Goal: Task Accomplishment & Management: Manage account settings

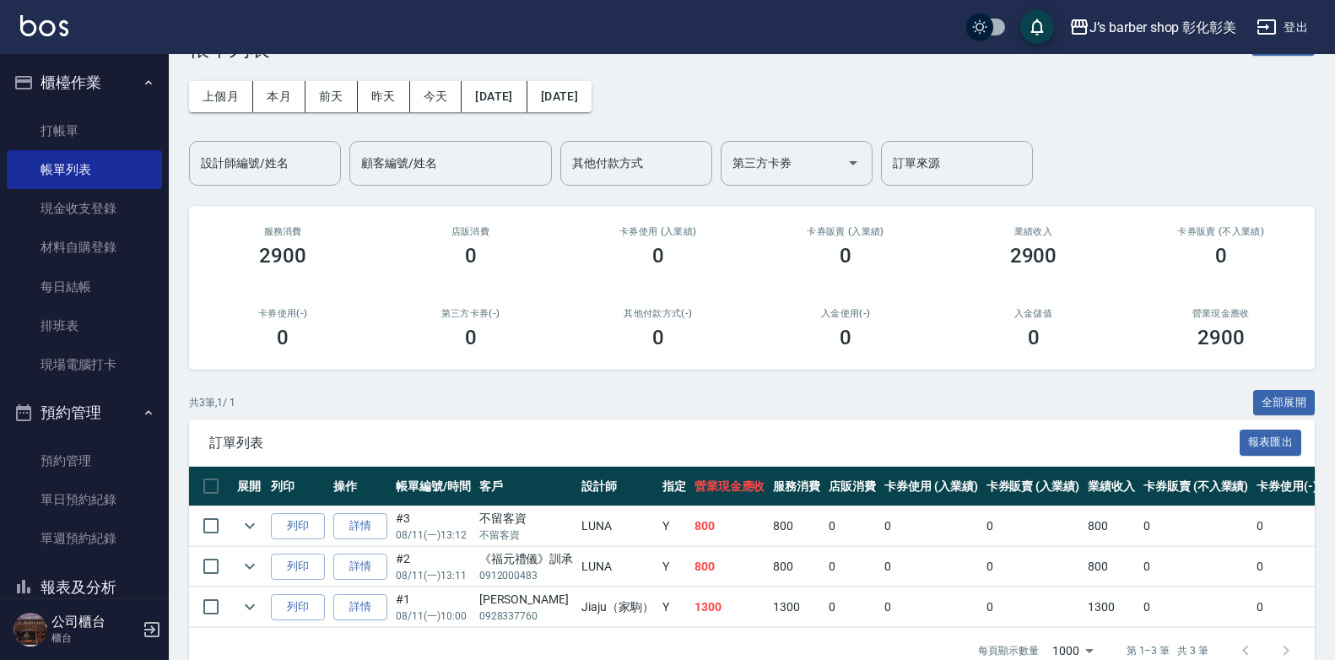
scroll to position [84, 0]
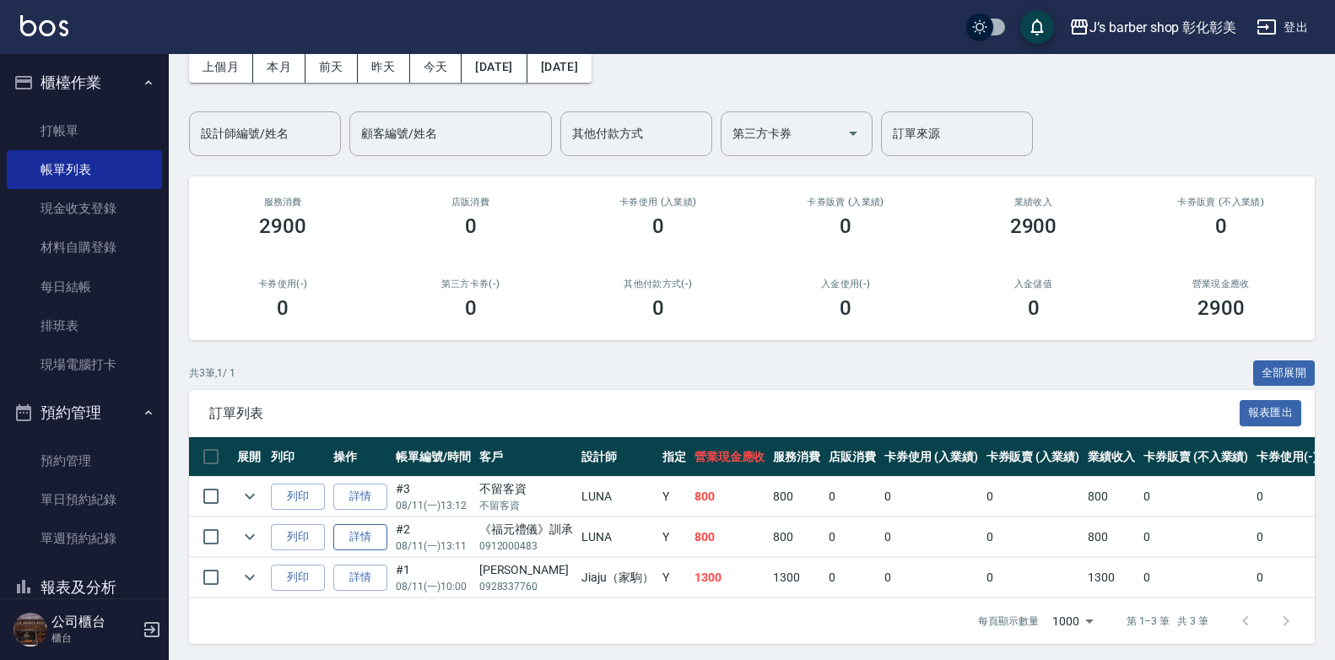
click at [370, 545] on link "詳情" at bounding box center [360, 537] width 54 height 26
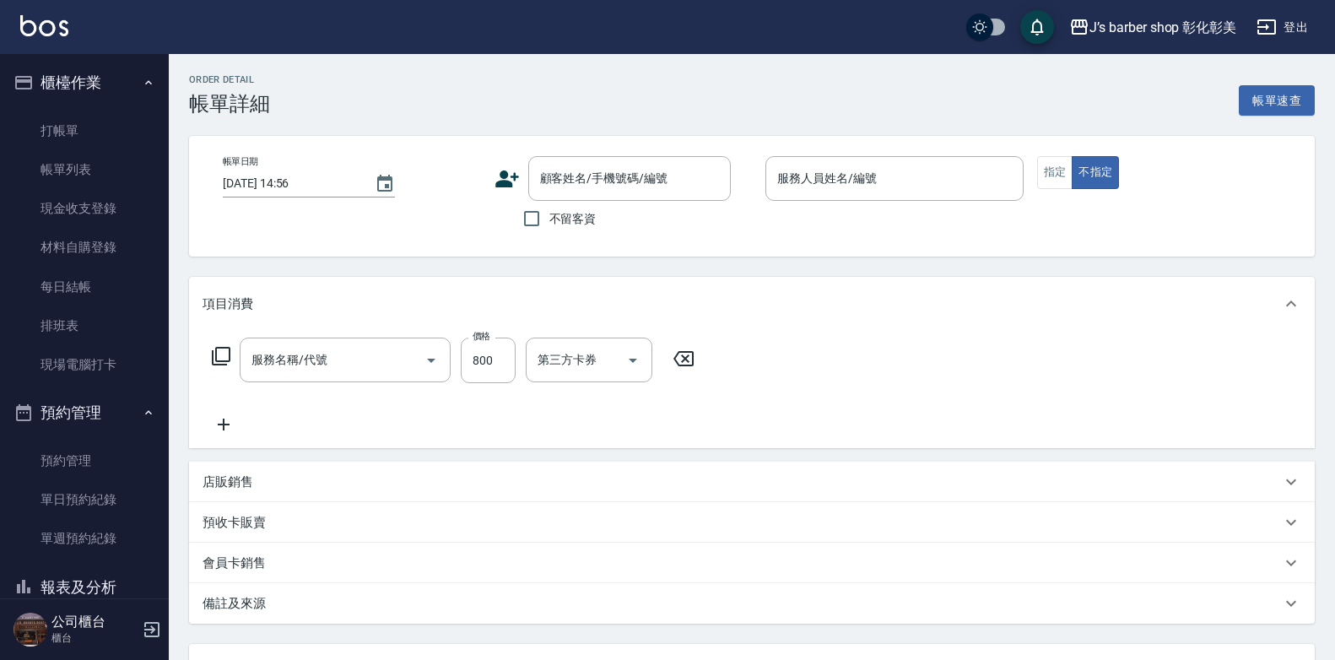
type input "[DATE] 13:11"
type input "LUNA(無代號)"
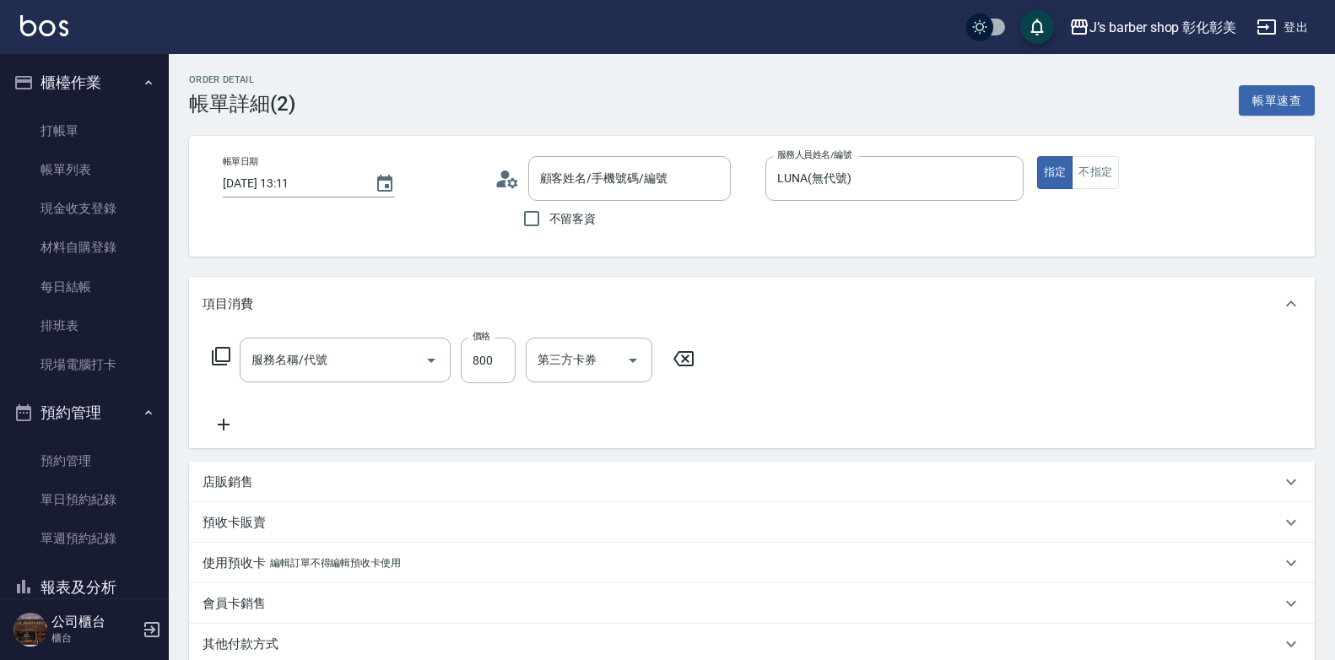
type input "洗剪(101)"
type input "《福元禮儀》訓承/0912000483/"
drag, startPoint x: 597, startPoint y: 352, endPoint x: 611, endPoint y: 354, distance: 14.4
click at [608, 352] on div "LUNA(無代號) 洗-1" at bounding box center [576, 360] width 101 height 45
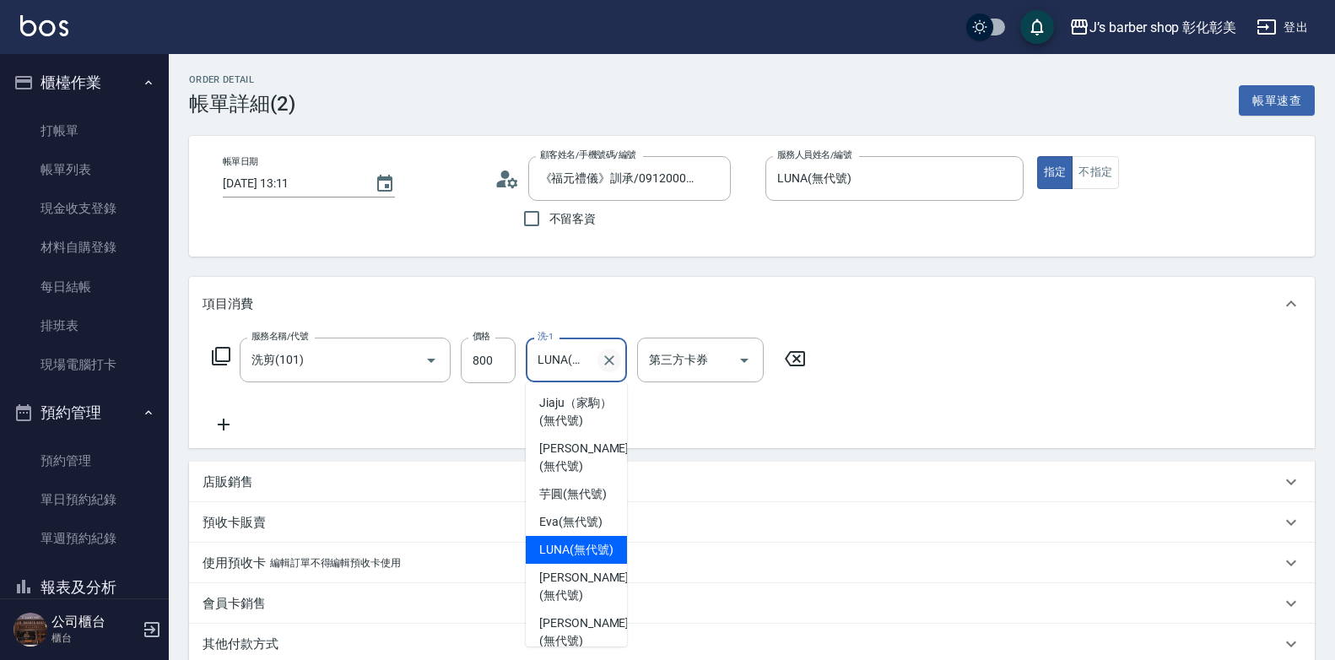
scroll to position [0, 20]
click at [612, 355] on icon "Clear" at bounding box center [609, 360] width 17 height 17
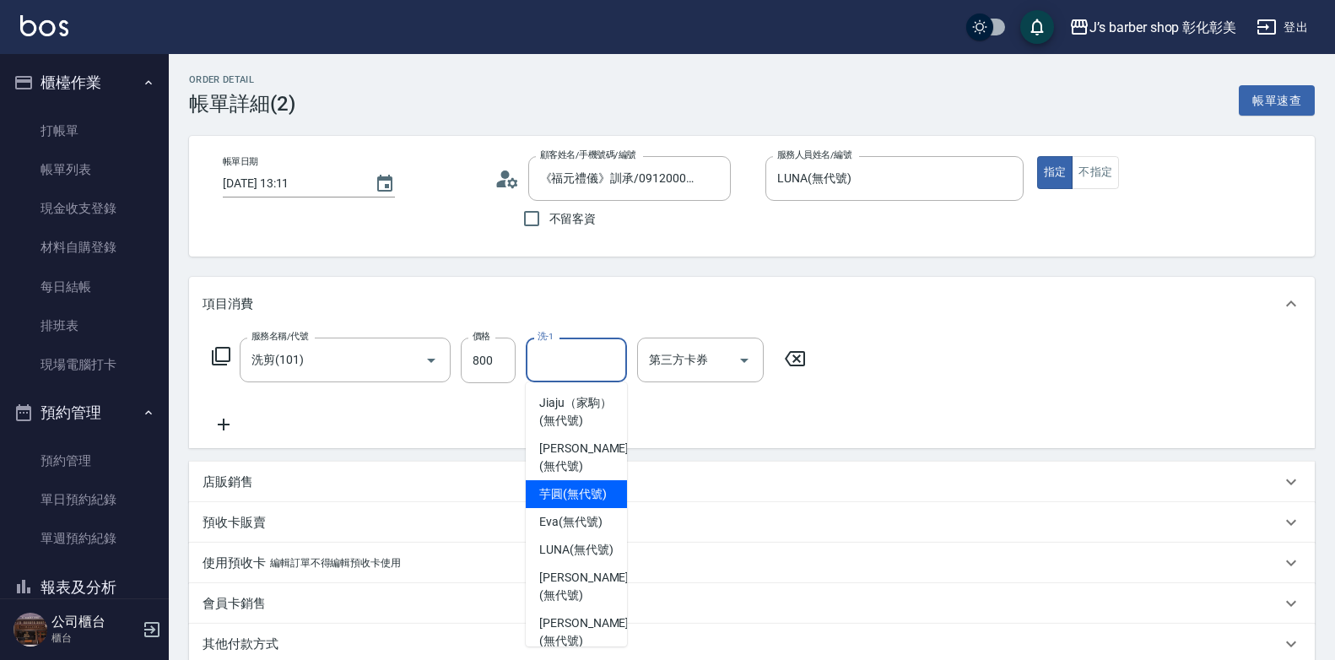
click at [590, 503] on span "芋圓 (無代號)" at bounding box center [573, 494] width 68 height 18
type input "芋圓(無代號)"
click at [590, 515] on div "預收卡販賣" at bounding box center [742, 523] width 1078 height 18
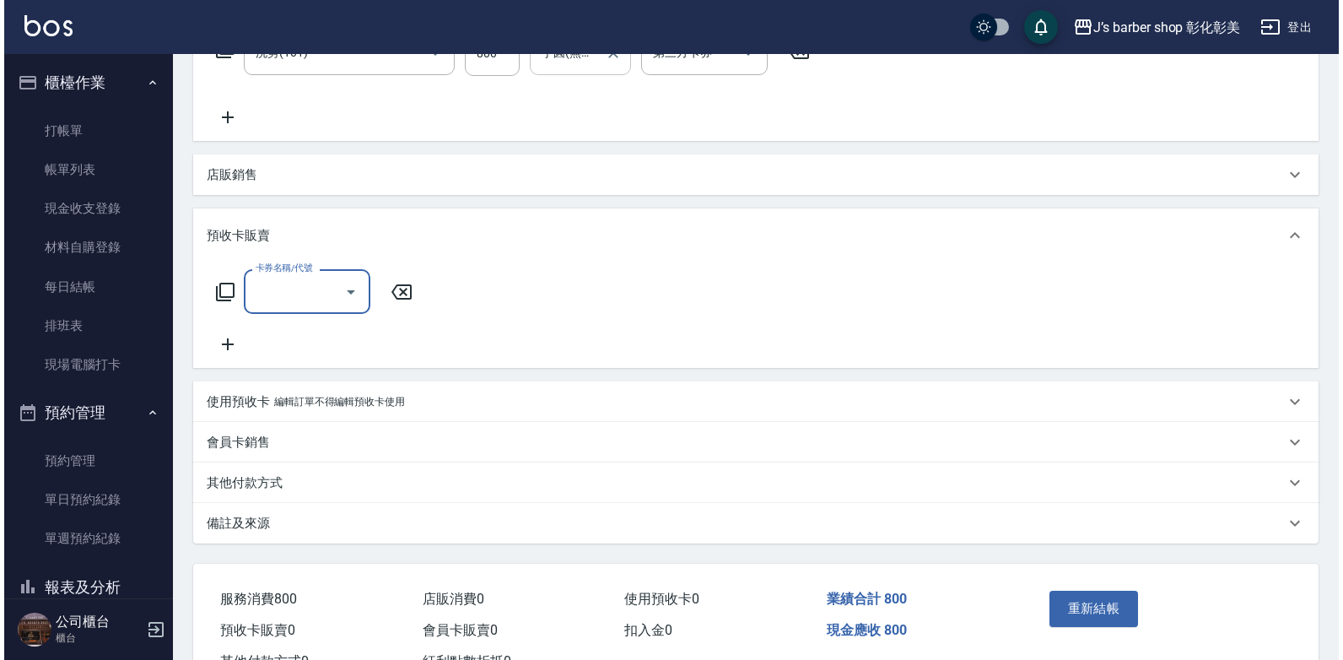
scroll to position [338, 0]
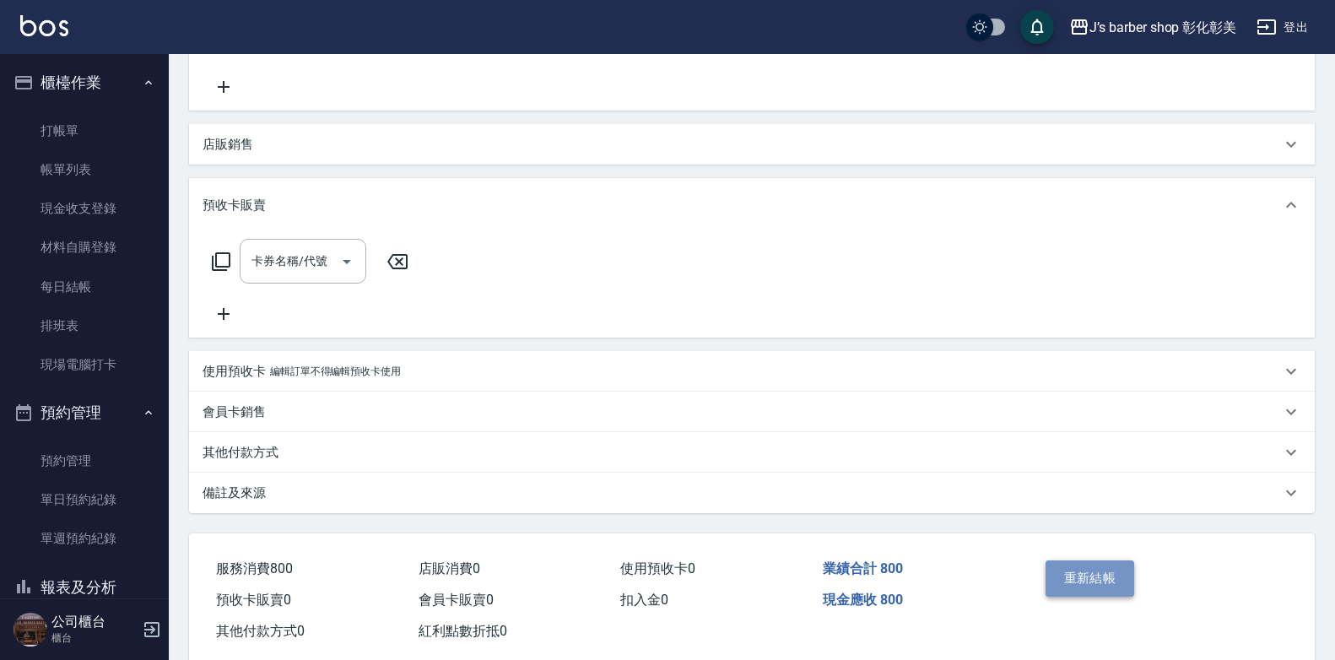
click at [1098, 576] on button "重新結帳" at bounding box center [1090, 577] width 89 height 35
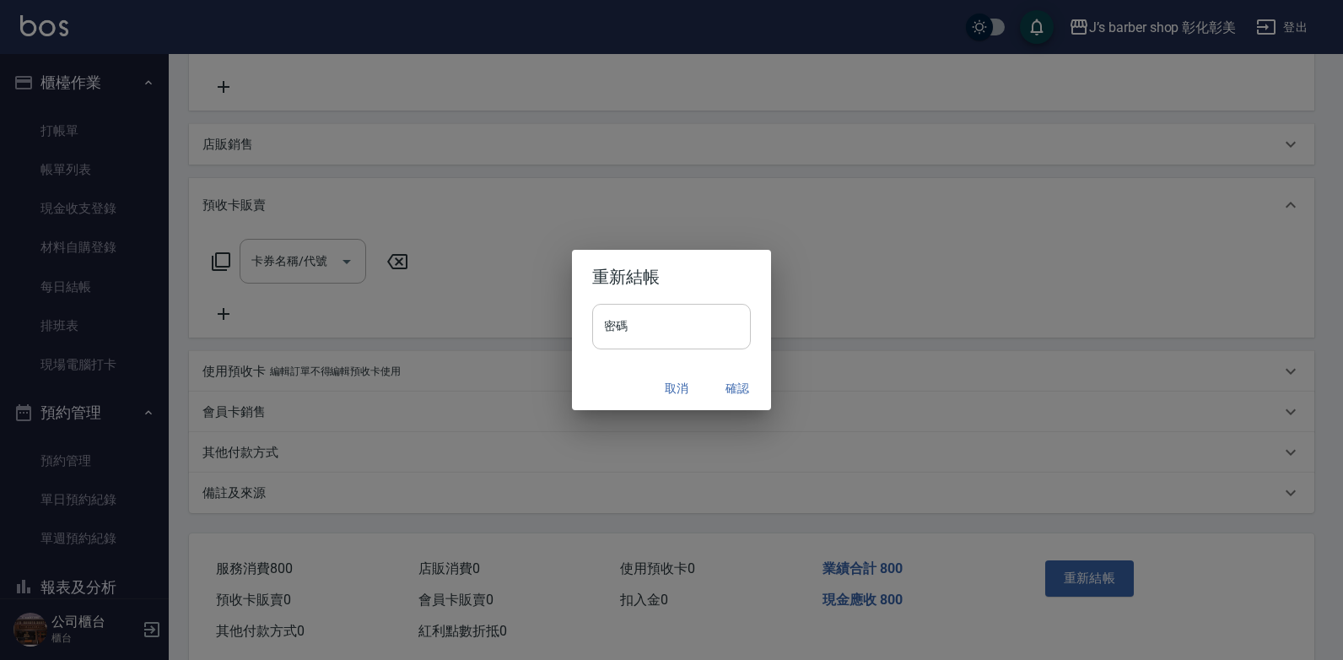
click at [673, 332] on input "密碼" at bounding box center [671, 327] width 159 height 46
click at [670, 327] on input "密碼" at bounding box center [671, 327] width 159 height 46
type input "****"
click at [744, 396] on button "確認" at bounding box center [738, 388] width 54 height 31
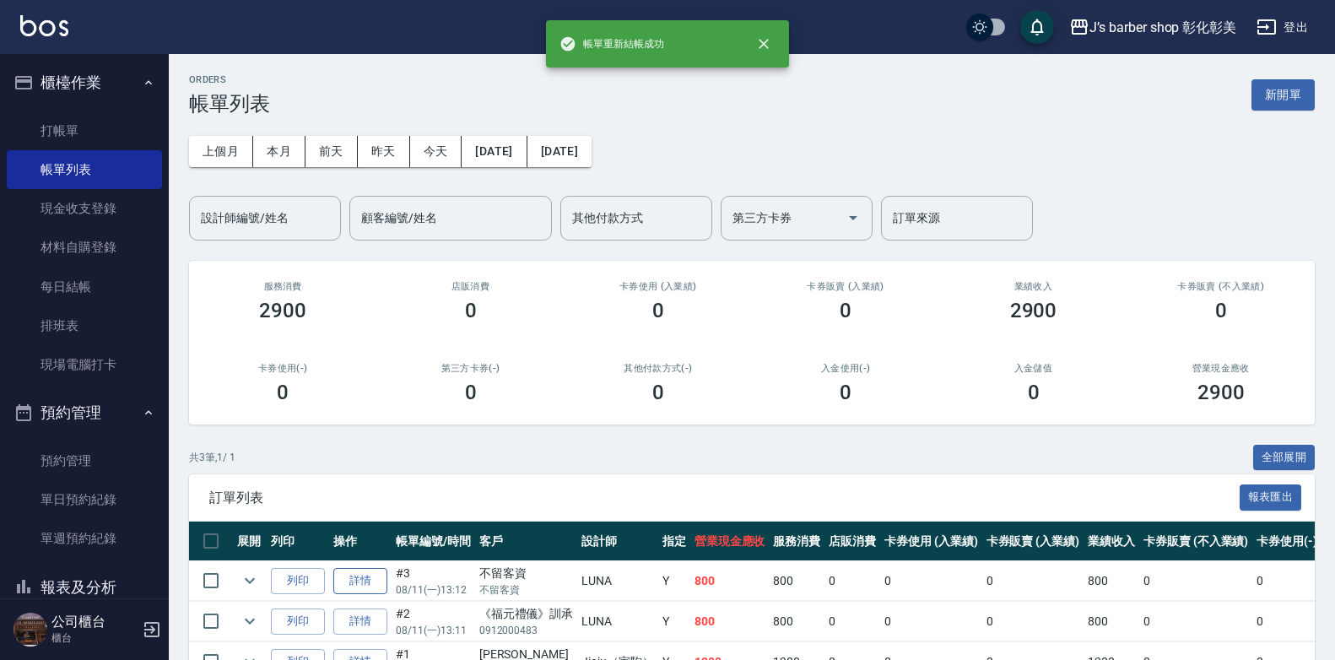
click at [369, 581] on link "詳情" at bounding box center [360, 581] width 54 height 26
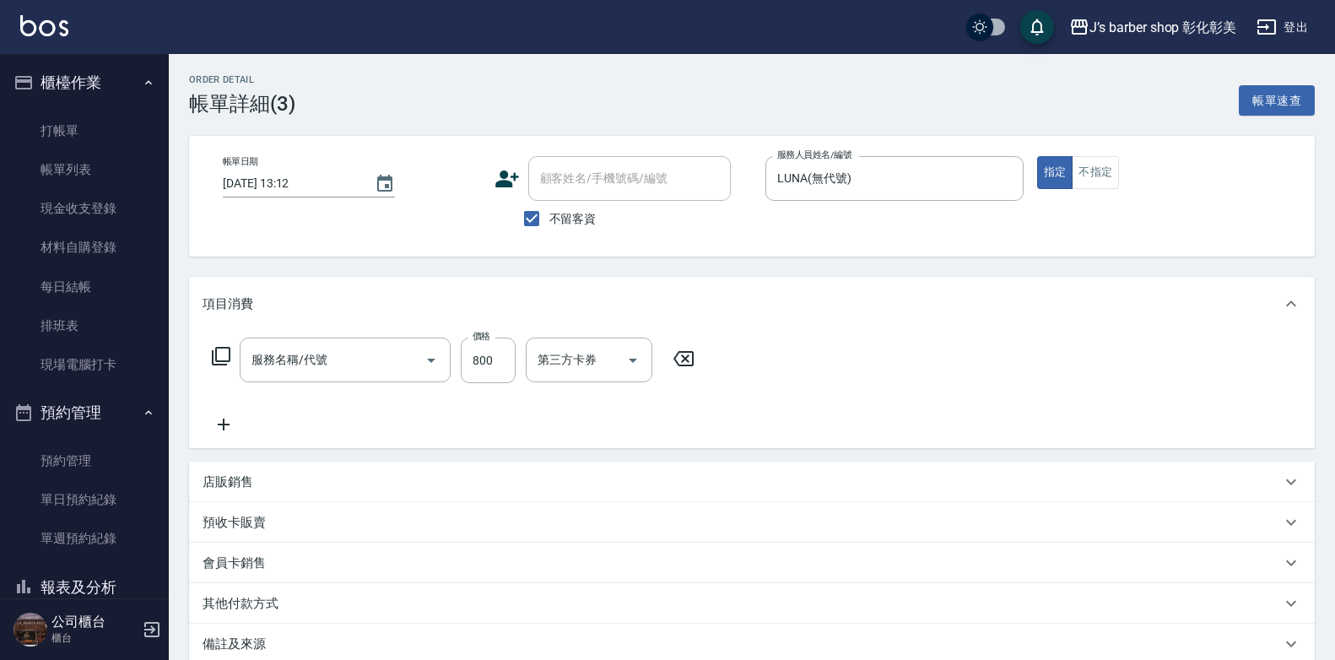
type input "[DATE] 13:12"
checkbox input "true"
type input "LUNA(無代號)"
type input "洗剪(101)"
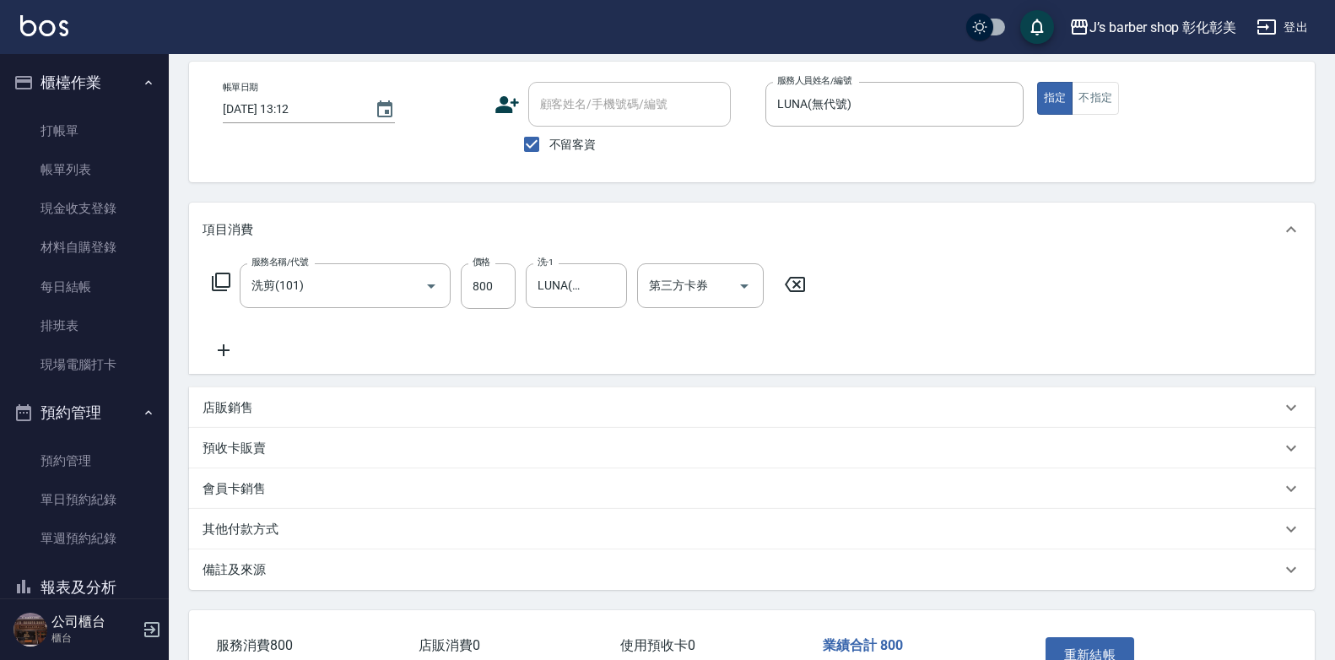
scroll to position [84, 0]
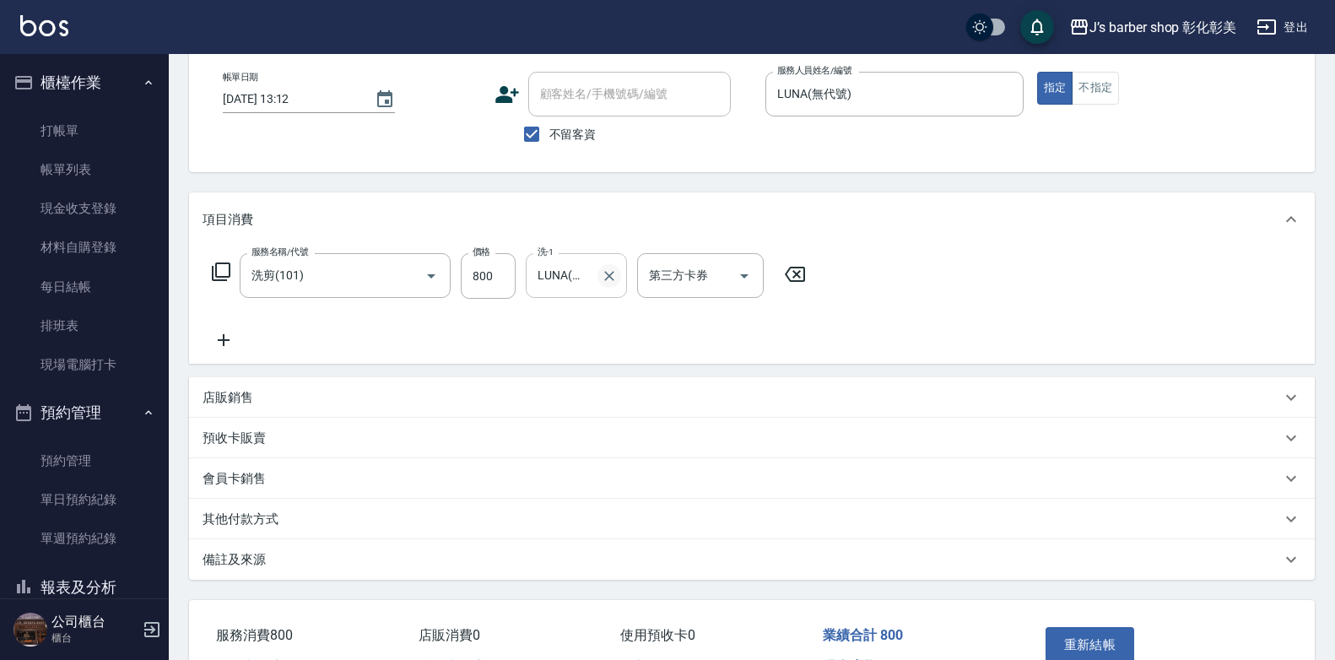
click at [615, 274] on icon "Clear" at bounding box center [609, 276] width 17 height 17
click at [611, 274] on input "洗-1" at bounding box center [576, 276] width 86 height 30
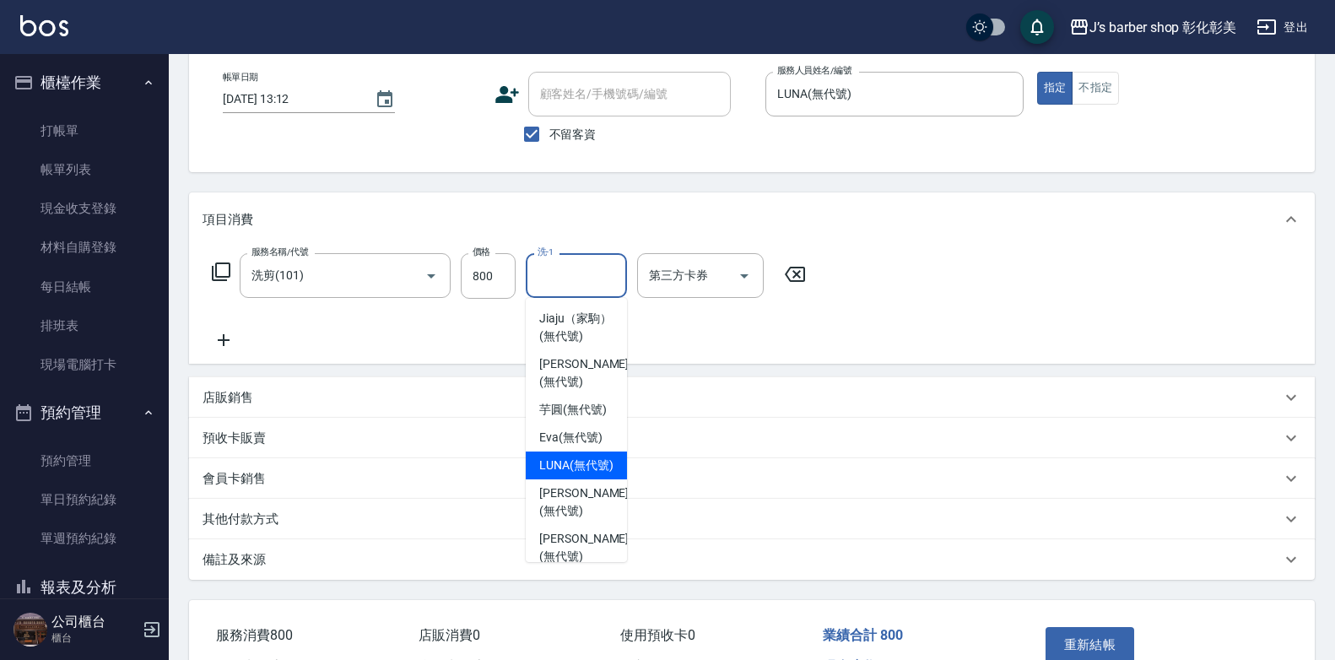
click at [608, 479] on div "LUNA (無代號)" at bounding box center [576, 465] width 101 height 28
type input "LUNA(無代號)"
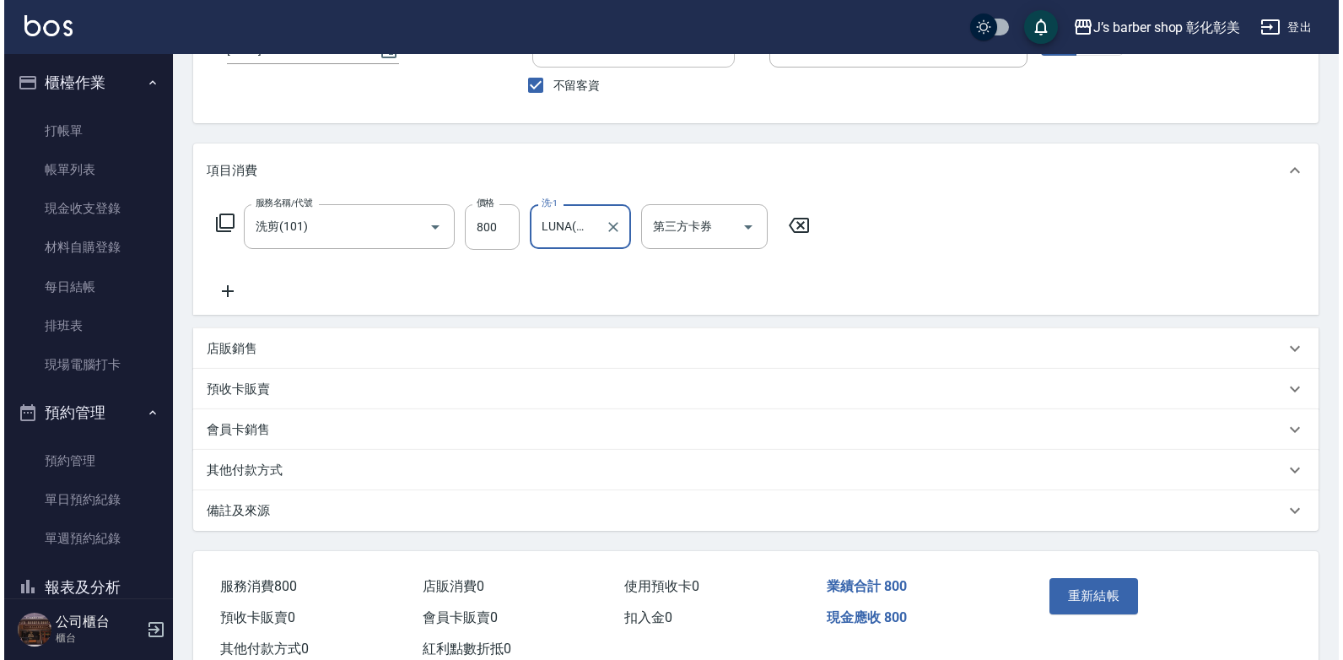
scroll to position [169, 0]
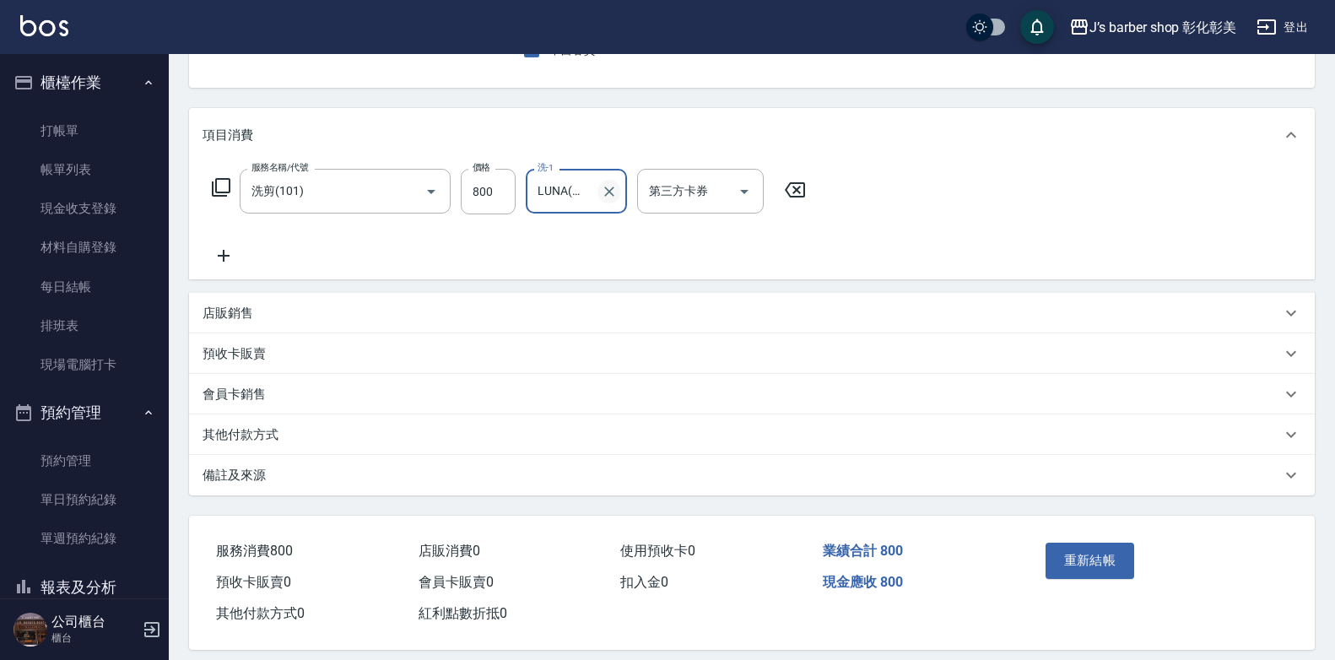
click at [610, 197] on icon "Clear" at bounding box center [609, 191] width 17 height 17
click at [597, 195] on input "洗-1" at bounding box center [576, 191] width 86 height 30
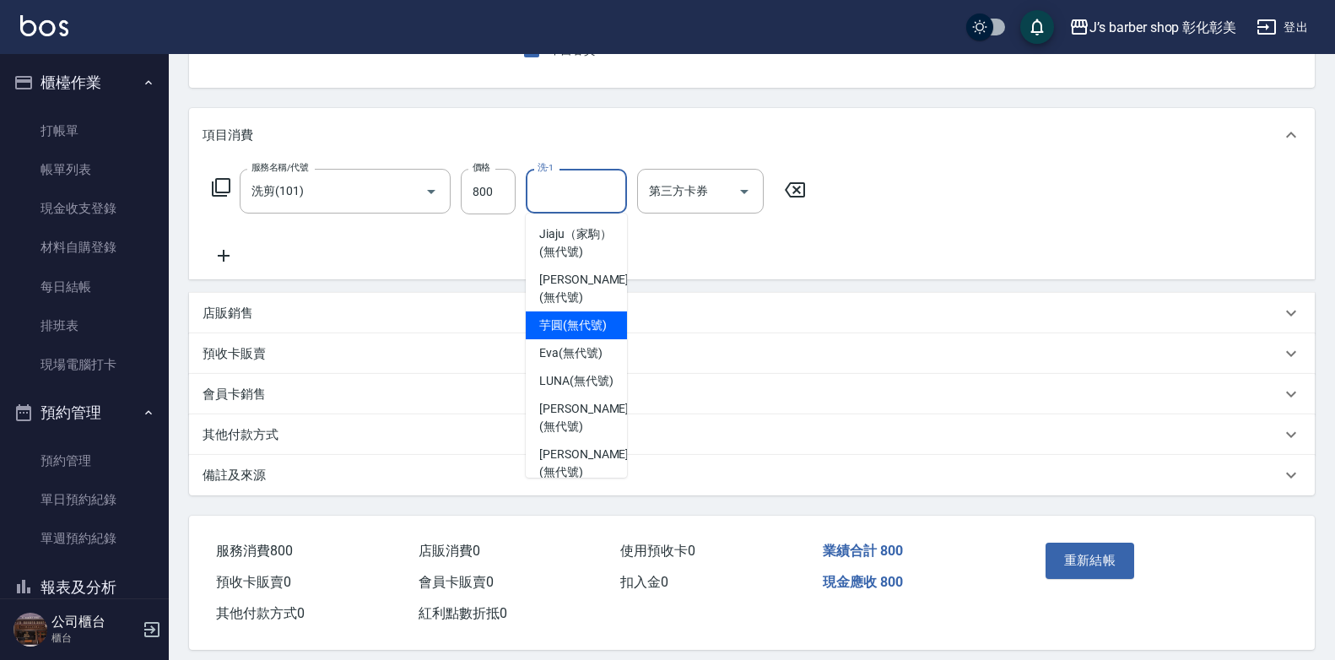
click at [588, 334] on span "芋圓 (無代號)" at bounding box center [573, 325] width 68 height 18
type input "芋圓(無代號)"
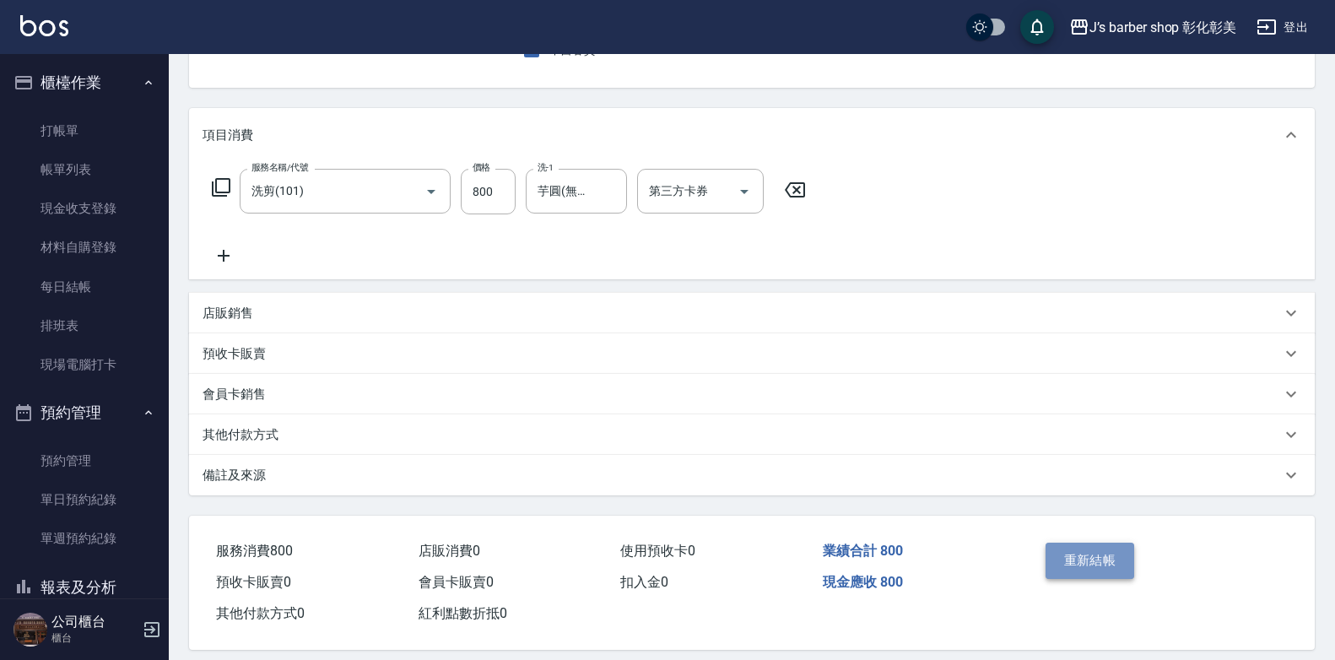
click at [1071, 552] on button "重新結帳" at bounding box center [1090, 560] width 89 height 35
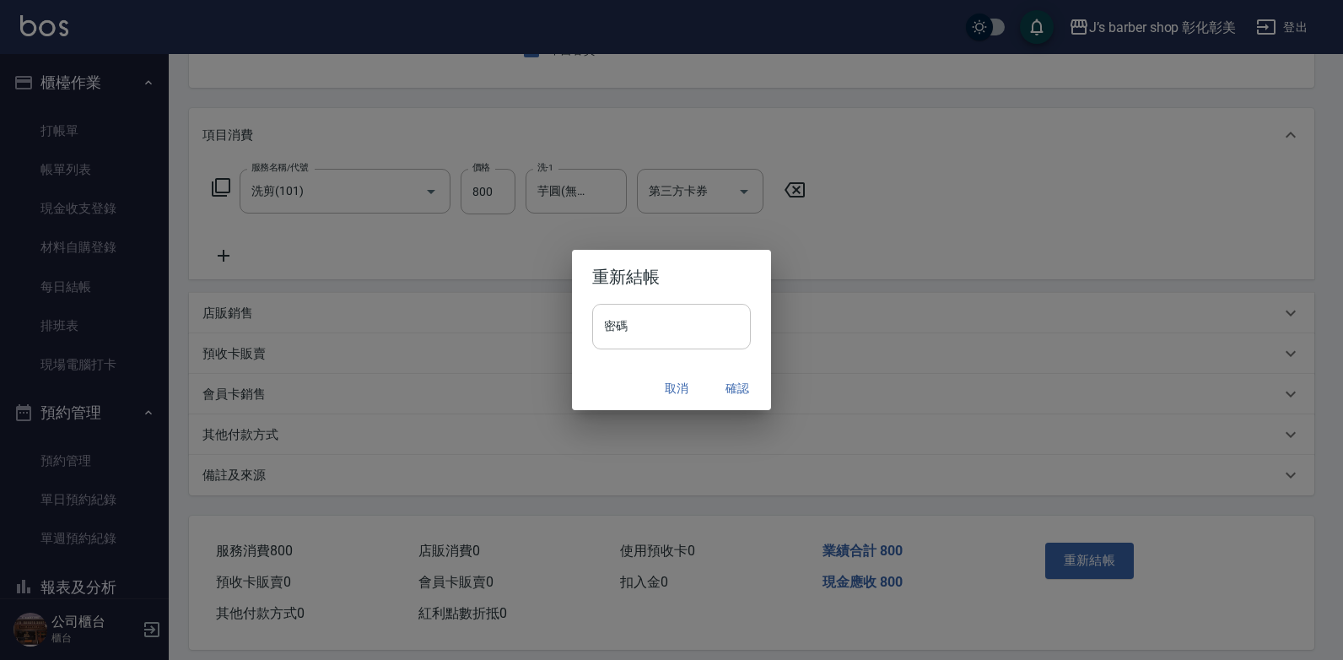
click at [666, 322] on input "密碼" at bounding box center [671, 327] width 159 height 46
type input "****"
click at [737, 386] on button "確認" at bounding box center [738, 388] width 54 height 31
